Goal: Task Accomplishment & Management: Manage account settings

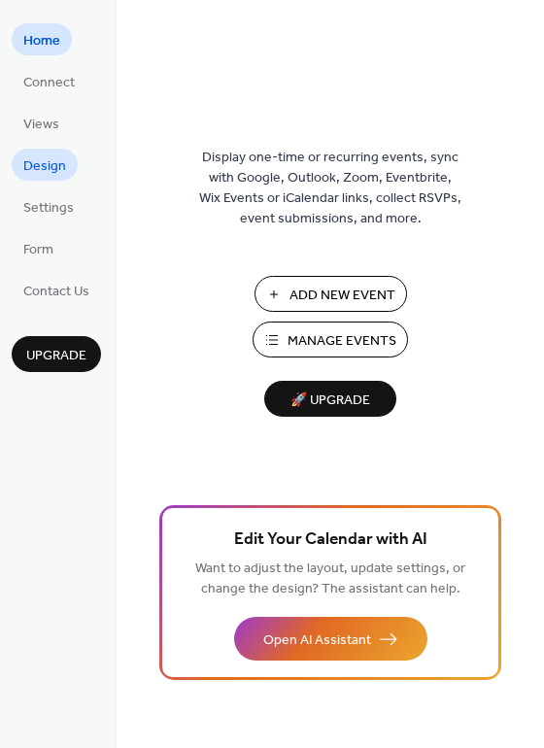
click at [58, 159] on span "Design" at bounding box center [44, 166] width 43 height 20
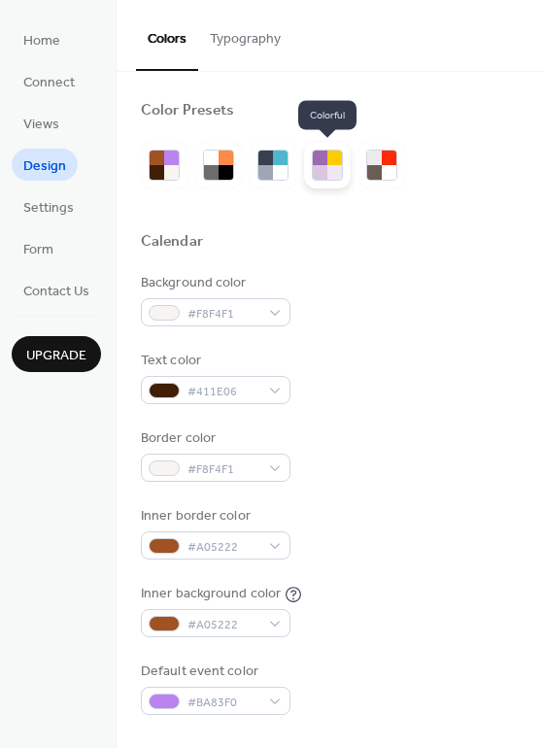
click at [333, 167] on div at bounding box center [334, 172] width 15 height 15
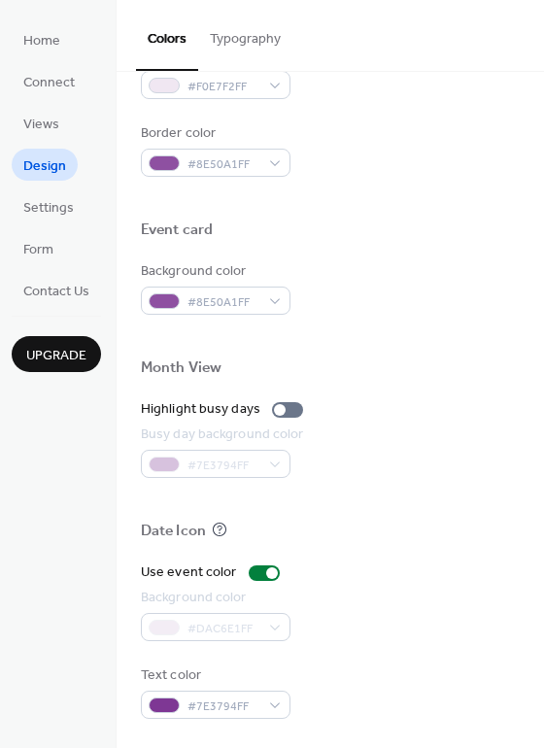
scroll to position [831, 0]
click at [50, 131] on span "Views" at bounding box center [41, 125] width 36 height 20
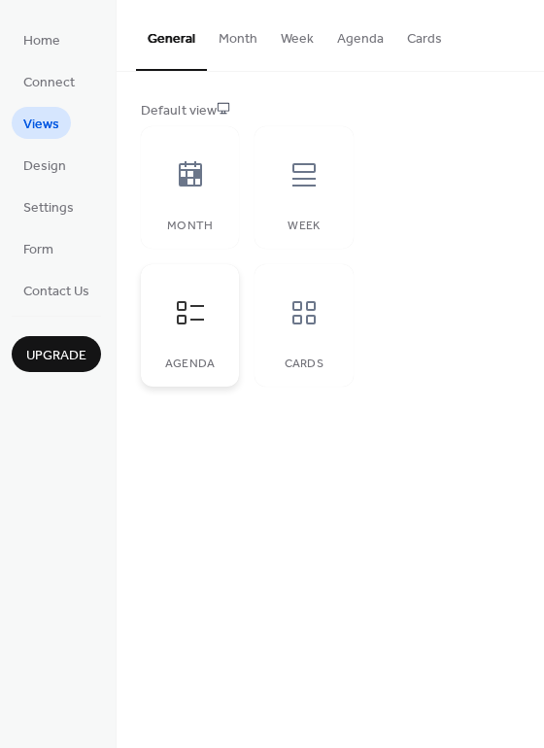
click at [189, 289] on div at bounding box center [190, 313] width 58 height 58
click at [189, 334] on div at bounding box center [190, 313] width 58 height 58
click at [206, 203] on div at bounding box center [190, 175] width 58 height 58
click at [315, 184] on icon at bounding box center [303, 174] width 31 height 31
click at [195, 186] on icon at bounding box center [190, 174] width 31 height 31
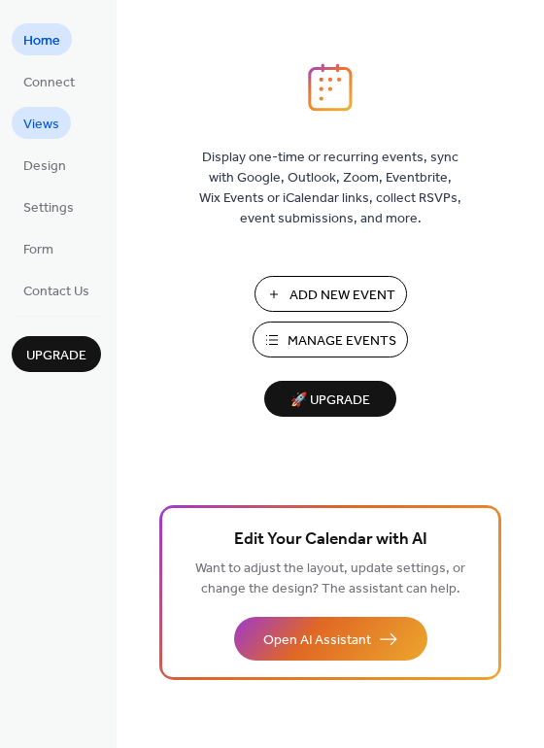
click at [51, 128] on span "Views" at bounding box center [41, 125] width 36 height 20
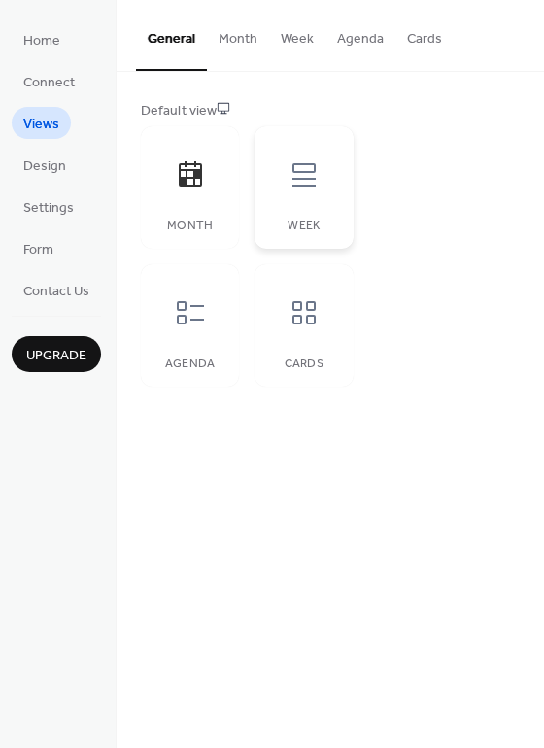
click at [312, 193] on div at bounding box center [304, 175] width 58 height 58
click at [232, 36] on button "Month" at bounding box center [238, 34] width 62 height 69
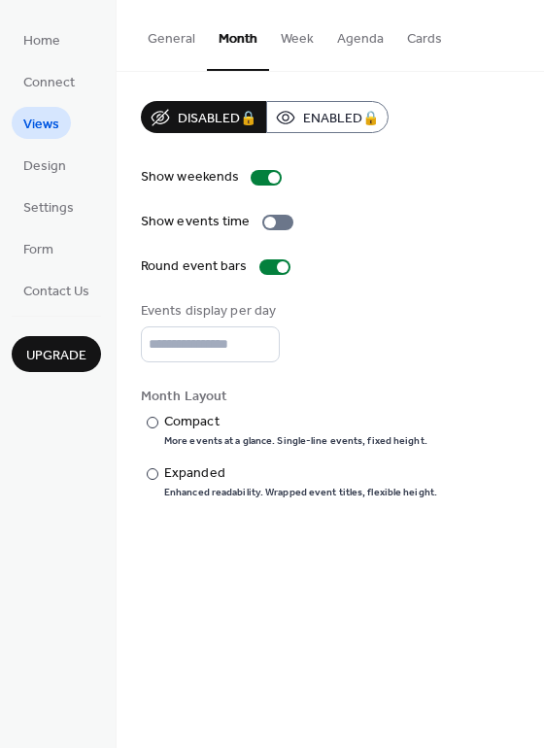
click at [303, 40] on button "Week" at bounding box center [297, 34] width 56 height 69
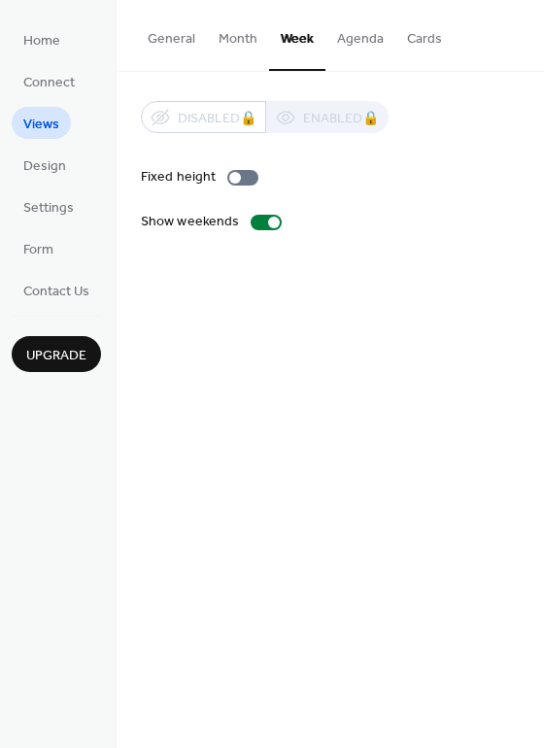
click at [352, 30] on button "Agenda" at bounding box center [360, 34] width 70 height 69
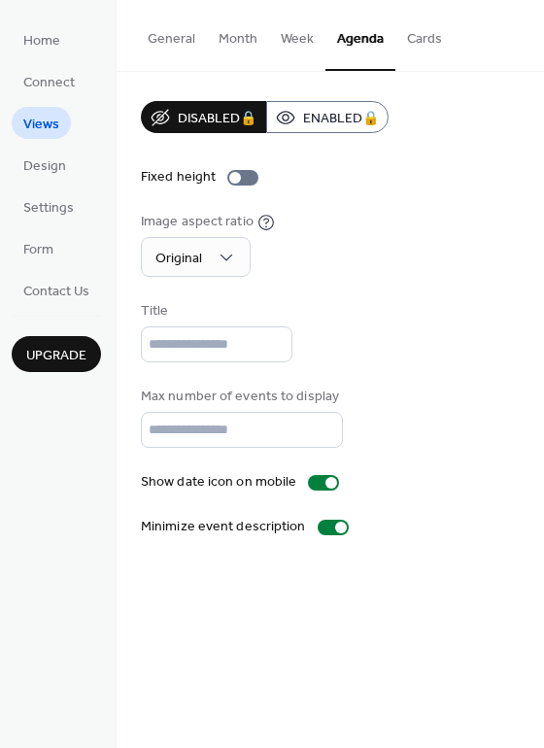
click at [444, 31] on button "Cards" at bounding box center [424, 34] width 58 height 69
